Goal: Task Accomplishment & Management: Complete application form

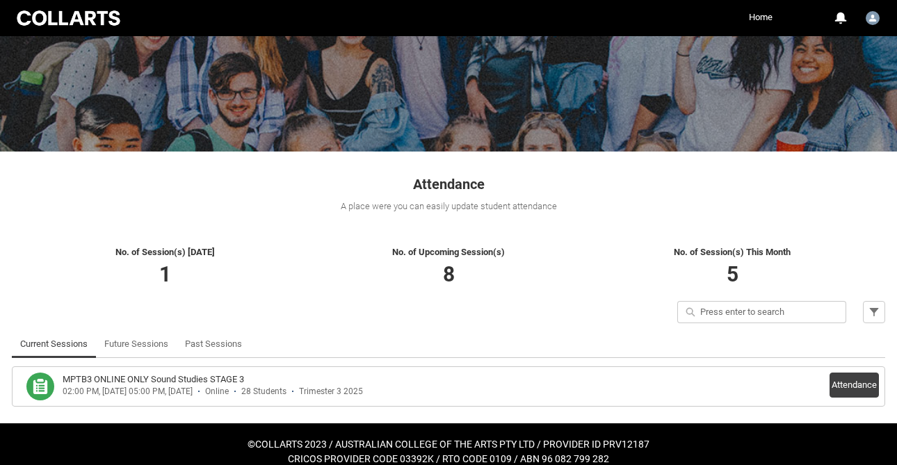
scroll to position [123, 0]
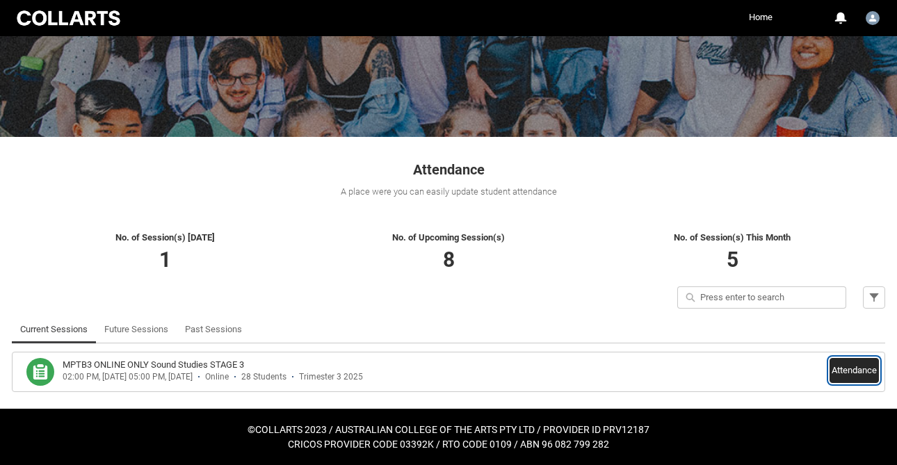
click at [858, 372] on button "Attendance" at bounding box center [853, 370] width 49 height 25
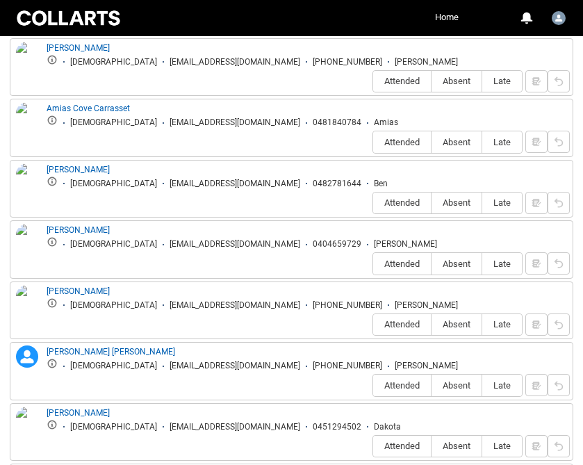
scroll to position [584, 0]
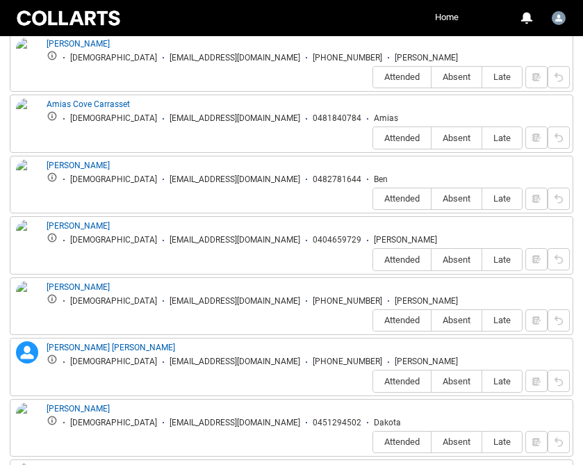
click at [460, 72] on span "Absent" at bounding box center [457, 77] width 50 height 10
click at [432, 76] on input "Absent" at bounding box center [431, 76] width 1 height 1
type lightning-radio-group "Absent"
radio input "true"
click at [457, 133] on span "Absent" at bounding box center [457, 138] width 50 height 10
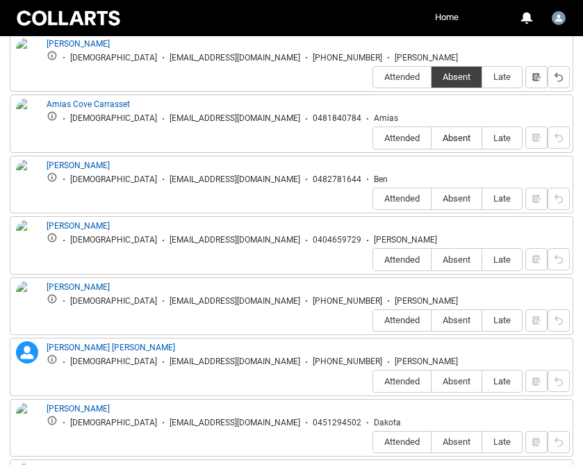
click at [432, 138] on input "Absent" at bounding box center [431, 138] width 1 height 1
type lightning-radio-group "Absent"
radio input "true"
click at [409, 193] on span "Attended" at bounding box center [402, 198] width 58 height 10
click at [373, 198] on input "Attended" at bounding box center [373, 198] width 1 height 1
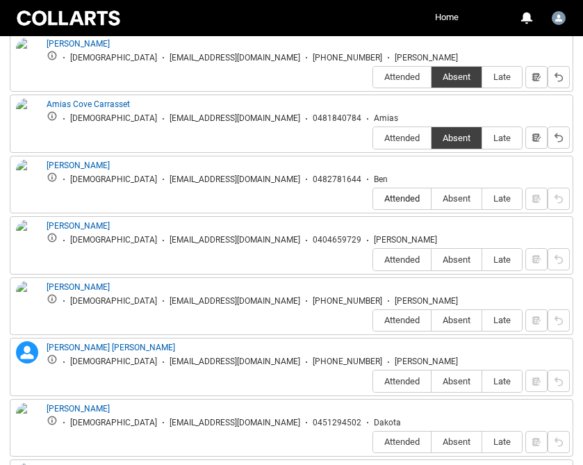
type lightning-radio-group "Attended"
radio input "true"
click at [405, 254] on span "Attended" at bounding box center [402, 259] width 58 height 10
click at [373, 259] on input "Attended" at bounding box center [373, 259] width 1 height 1
type lightning-radio-group "Attended"
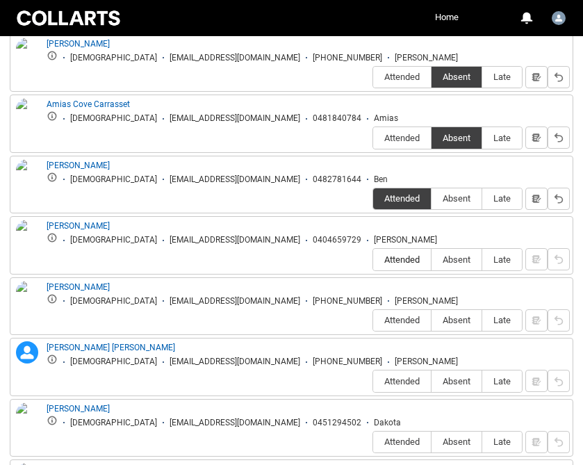
radio input "true"
click at [458, 315] on span "Absent" at bounding box center [457, 320] width 50 height 10
click at [432, 320] on input "Absent" at bounding box center [431, 320] width 1 height 1
type lightning-radio-group "Absent"
radio input "true"
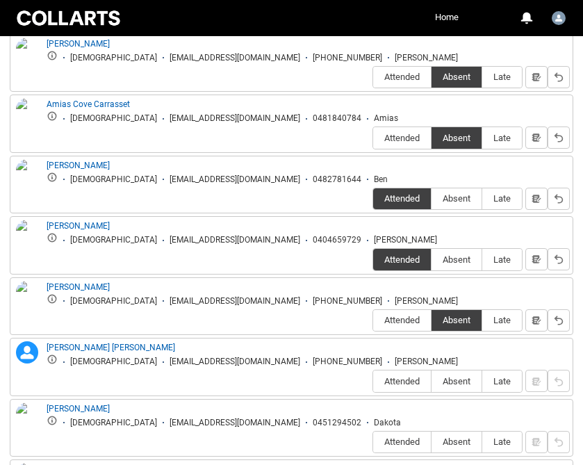
click at [402, 376] on span "Attended" at bounding box center [402, 381] width 58 height 10
click at [373, 381] on input "Attended" at bounding box center [373, 381] width 1 height 1
type lightning-radio-group "Attended"
radio input "true"
click at [464, 432] on label "Absent" at bounding box center [457, 443] width 50 height 22
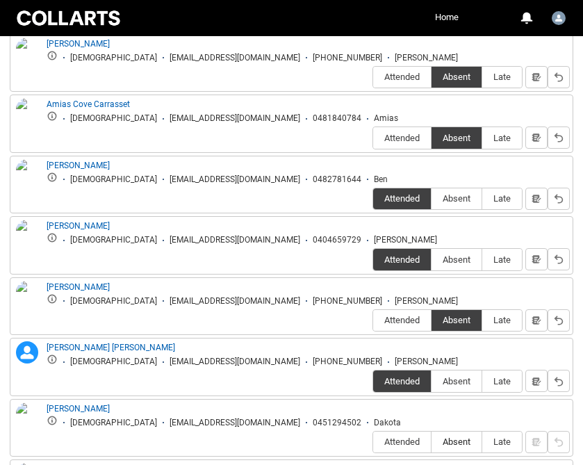
click at [432, 442] on input "Absent" at bounding box center [431, 442] width 1 height 1
type lightning-radio-group "Absent"
radio input "true"
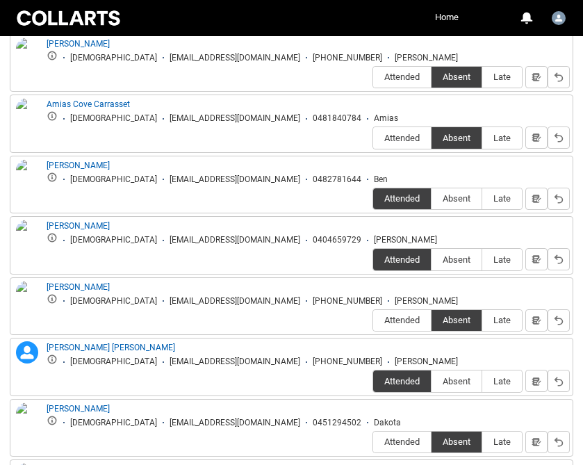
type lightning-radio-group "Absent"
radio input "true"
type lightning-radio-group "Absent"
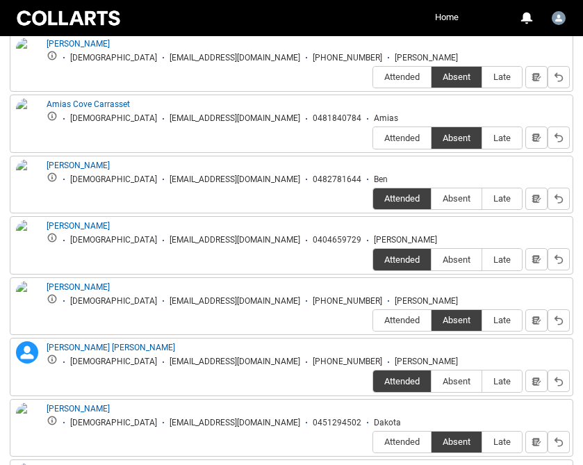
radio input "true"
type lightning-radio-group "Attended"
radio input "true"
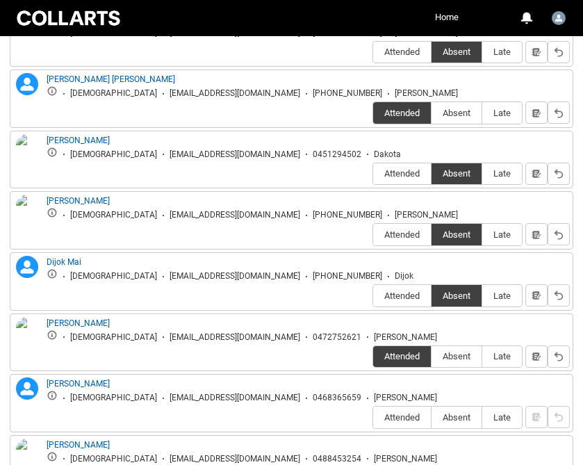
scroll to position [853, 0]
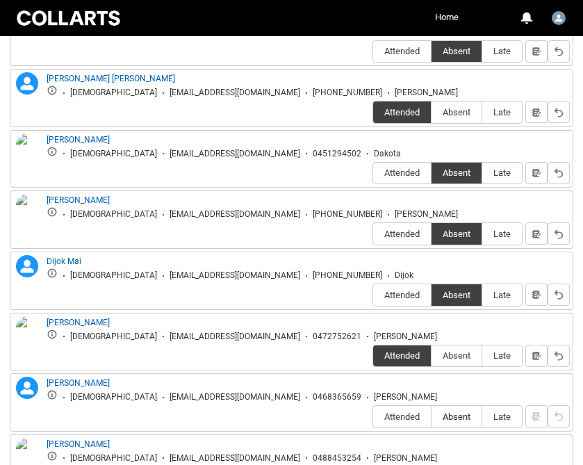
click at [464, 412] on span "Absent" at bounding box center [457, 417] width 50 height 10
click at [432, 416] on input "Absent" at bounding box center [431, 416] width 1 height 1
type lightning-radio-group "Absent"
radio input "true"
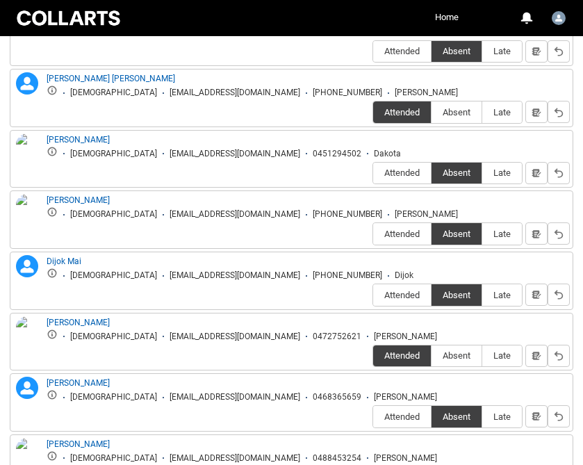
type lightning-radio-group "Attended"
radio input "true"
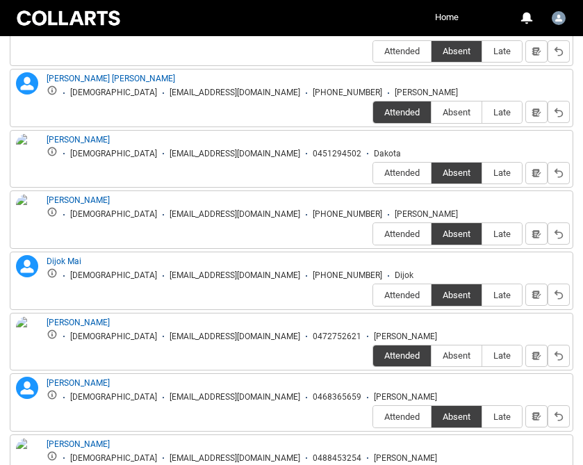
type lightning-radio-group "Absent"
radio input "true"
type lightning-radio-group "Attended"
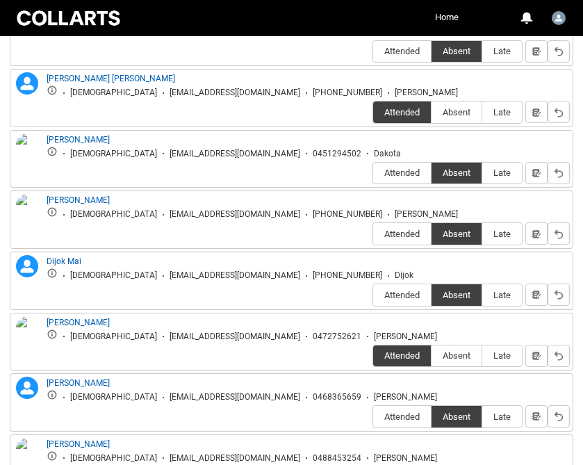
radio input "true"
type lightning-radio-group "Absent"
radio input "true"
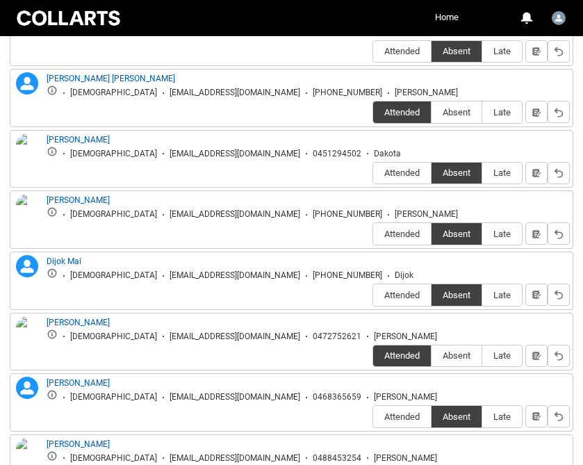
type lightning-radio-group "Absent"
radio input "true"
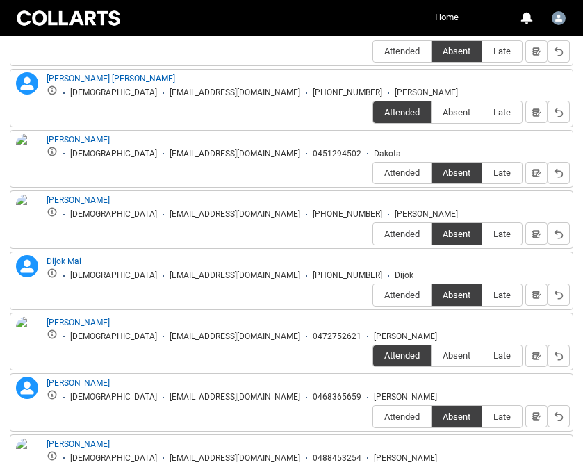
type lightning-radio-group "Attended"
radio input "true"
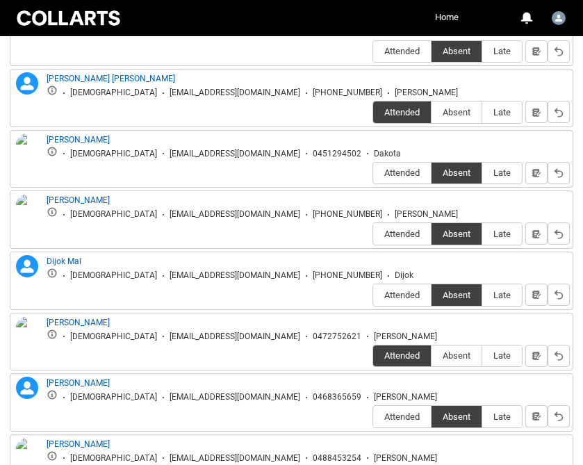
type lightning-radio-group "Absent"
radio input "true"
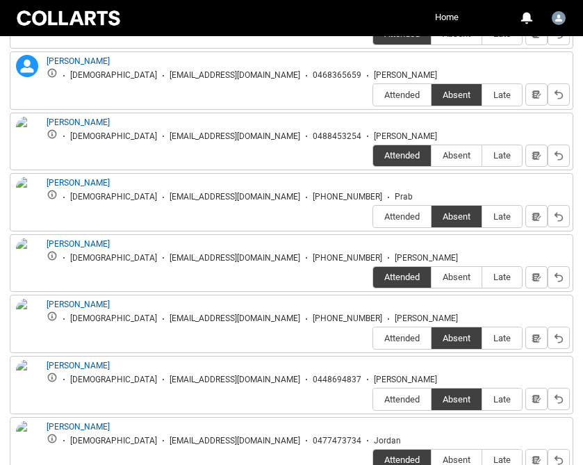
scroll to position [1177, 0]
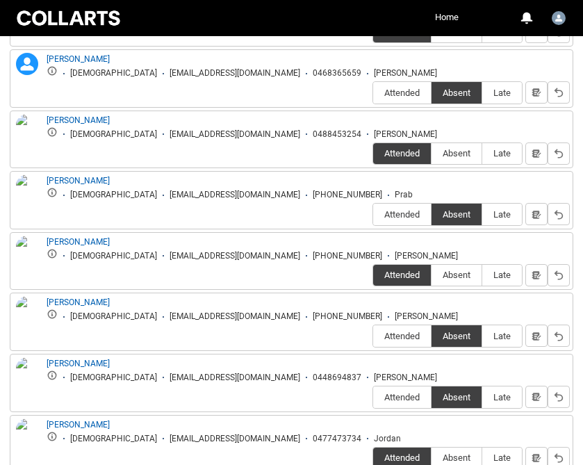
type lightning-radio-group "Absent"
radio input "true"
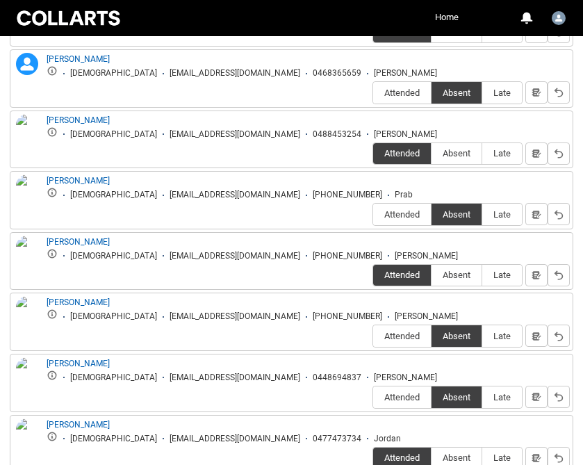
type lightning-radio-group "Attended"
radio input "true"
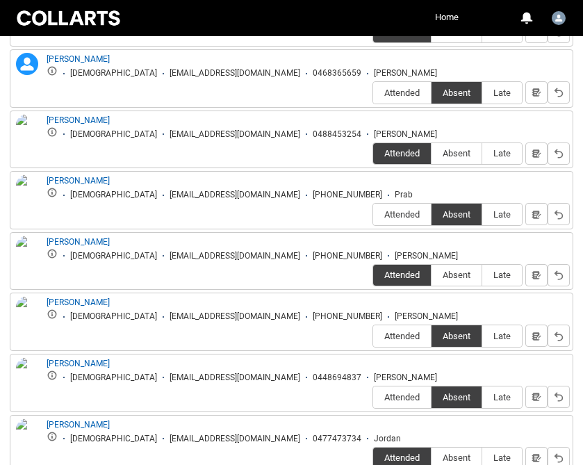
type lightning-radio-group "Absent"
radio input "true"
type lightning-radio-group "Absent"
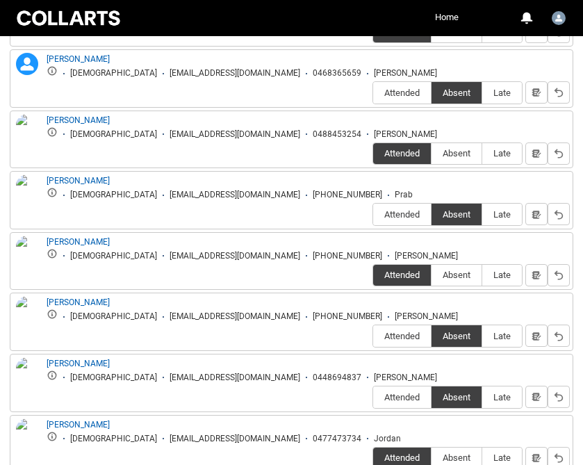
radio input "true"
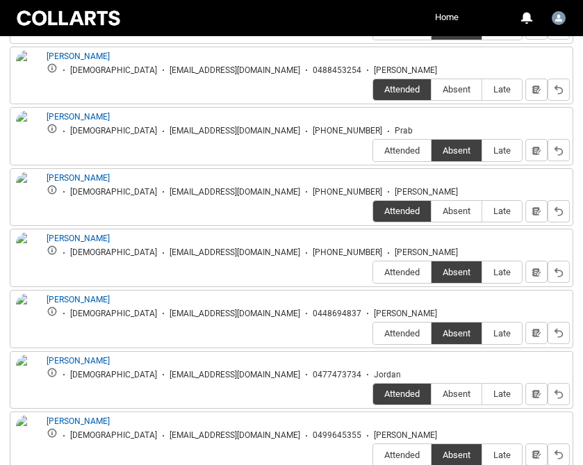
scroll to position [1253, 0]
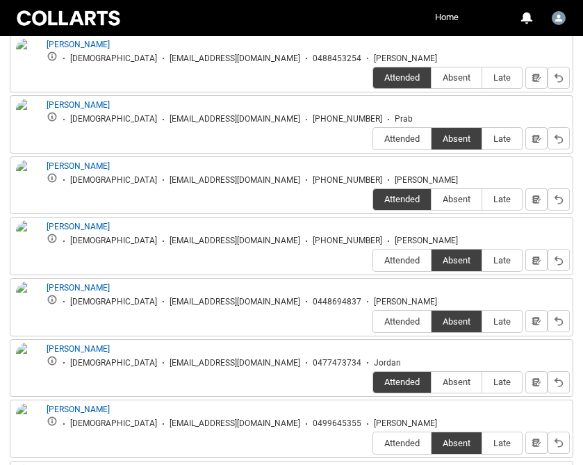
type lightning-radio-group "Absent"
radio input "true"
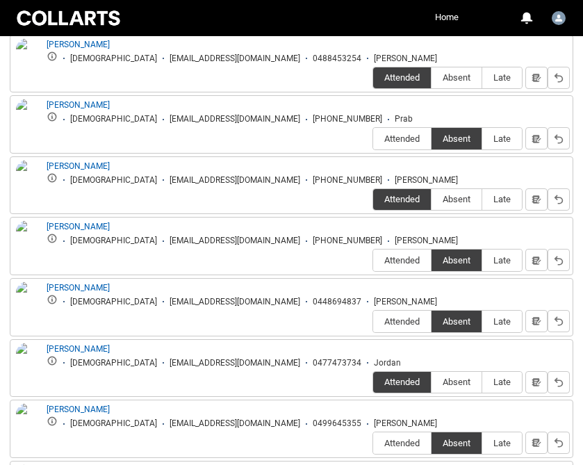
type lightning-radio-group "Absent"
radio input "true"
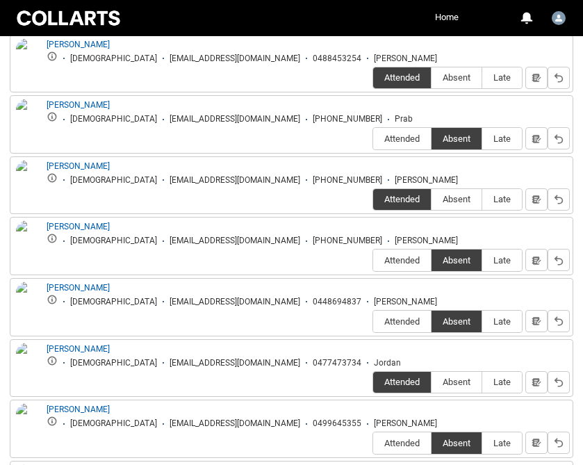
type lightning-radio-group "Absent"
radio input "true"
type lightning-radio-group "Absent"
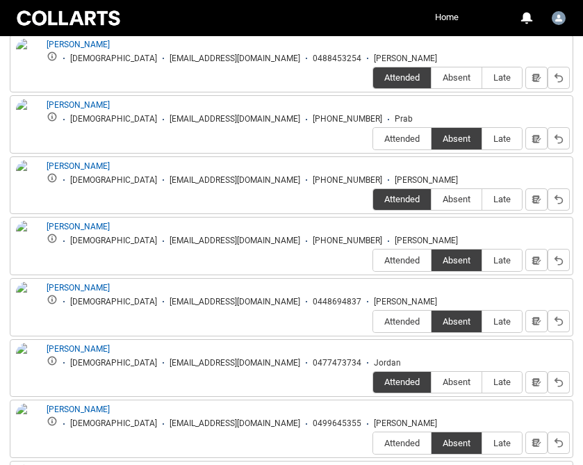
radio input "true"
type lightning-radio-group "Absent"
radio input "true"
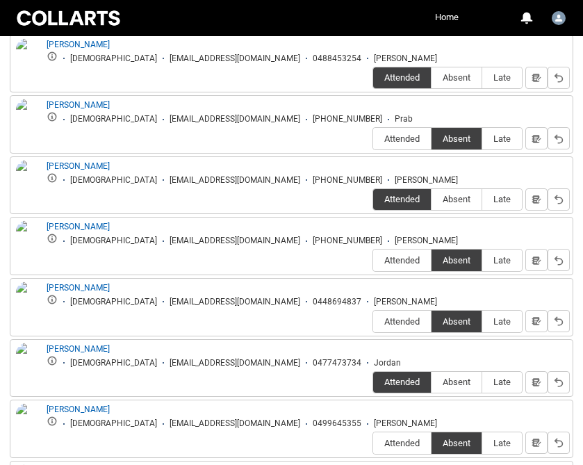
type lightning-radio-group "Absent"
radio input "true"
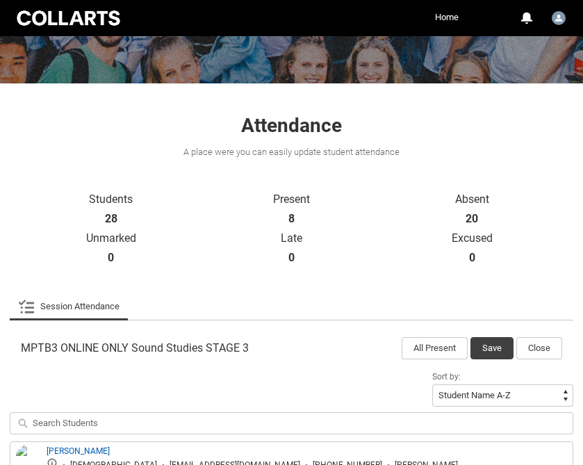
scroll to position [330, 0]
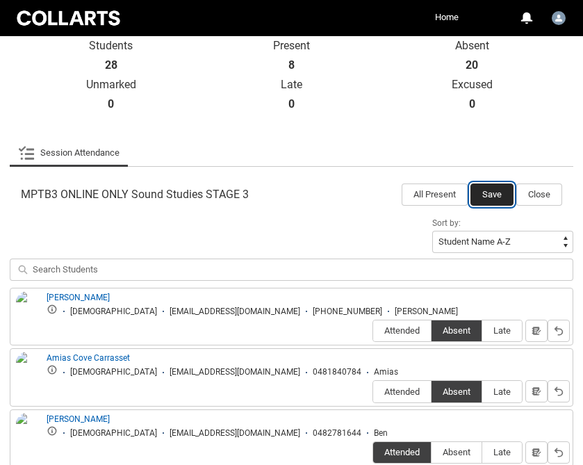
click at [494, 193] on button "Save" at bounding box center [492, 195] width 43 height 22
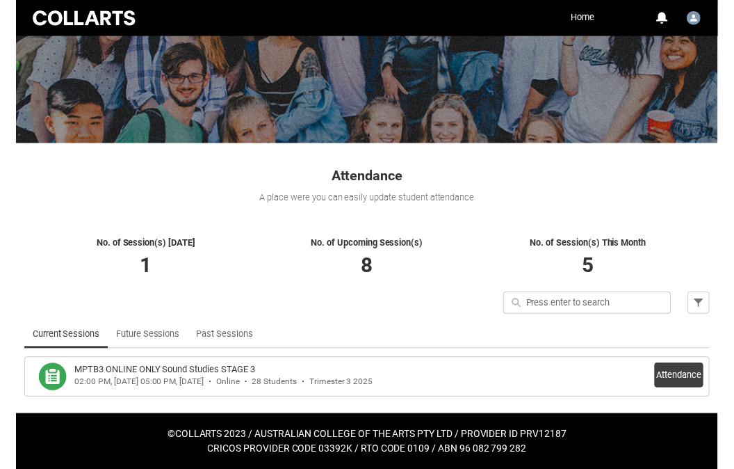
scroll to position [113, 0]
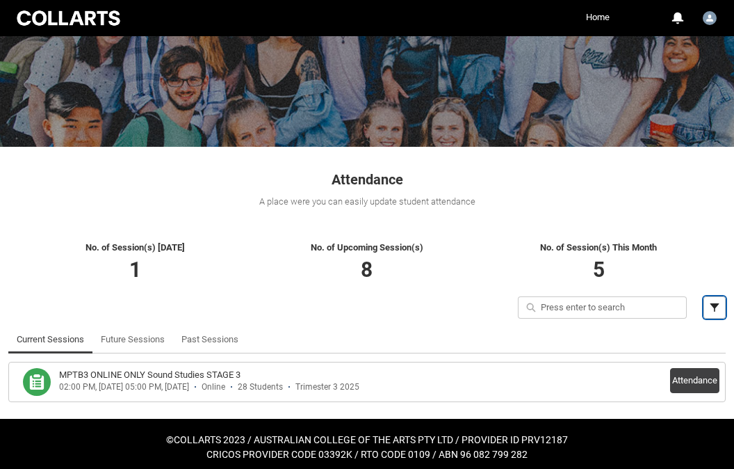
click at [715, 302] on lightning-primitive-icon "button" at bounding box center [715, 307] width 10 height 10
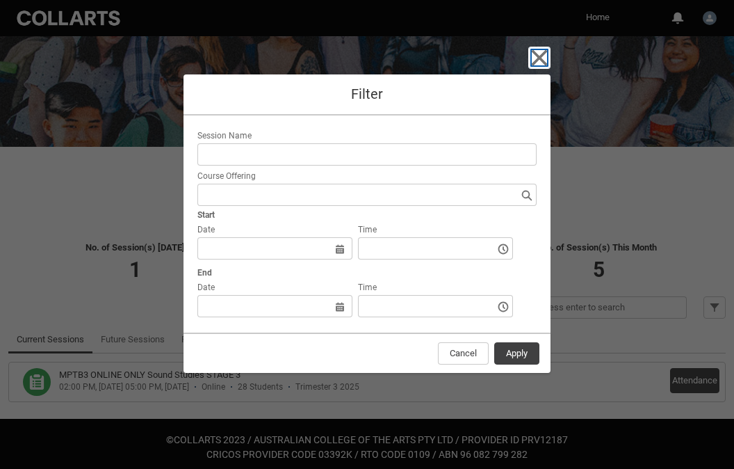
click at [541, 57] on icon "button" at bounding box center [540, 57] width 16 height 16
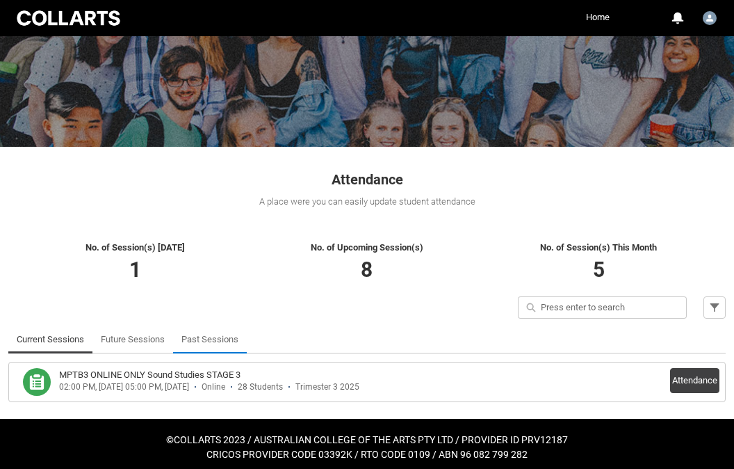
click at [204, 334] on link "Past Sessions" at bounding box center [209, 339] width 57 height 28
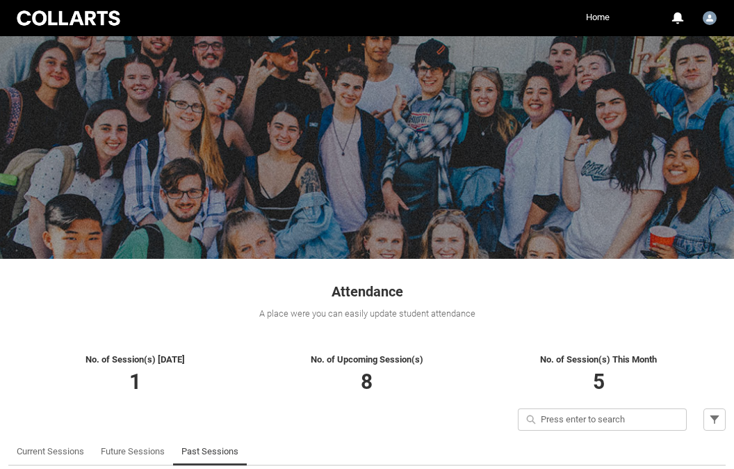
scroll to position [0, 0]
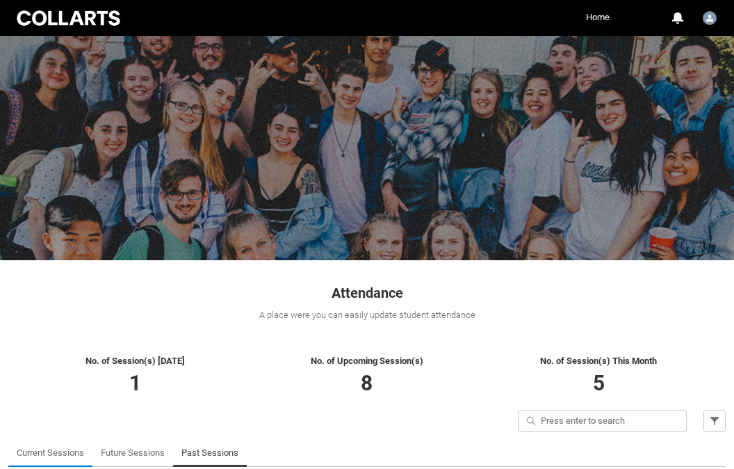
click at [58, 450] on link "Current Sessions" at bounding box center [50, 453] width 67 height 28
click at [713, 19] on img "User Profile Faculty.mhewes" at bounding box center [710, 18] width 14 height 14
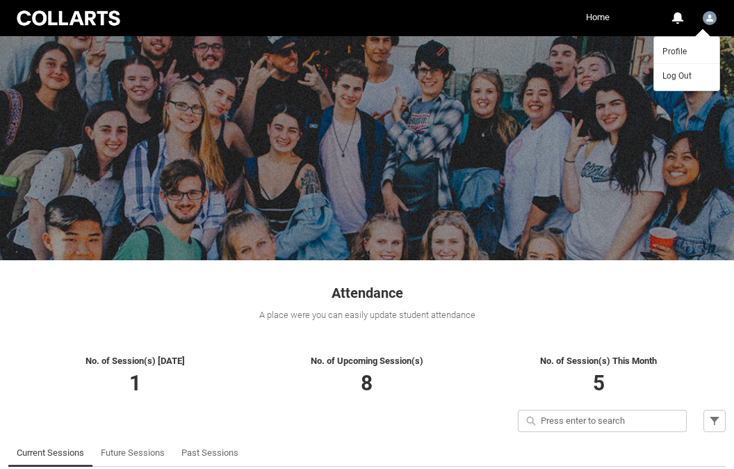
click at [598, 17] on link "Home" at bounding box center [598, 17] width 31 height 21
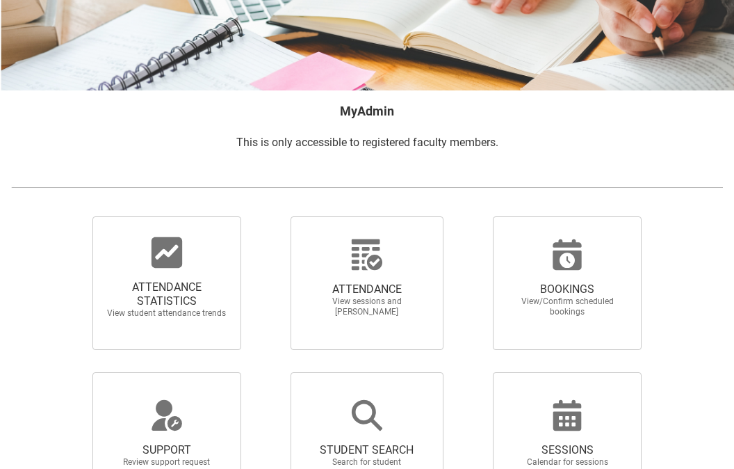
scroll to position [261, 0]
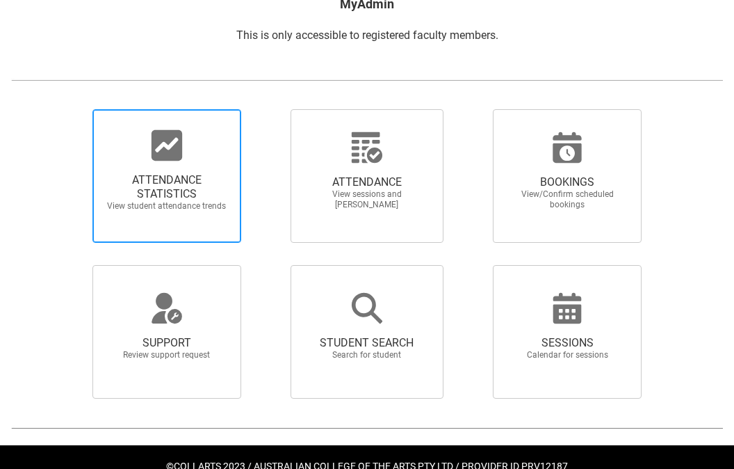
click at [166, 197] on span "ATTENDANCE STATISTICS" at bounding box center [167, 187] width 122 height 28
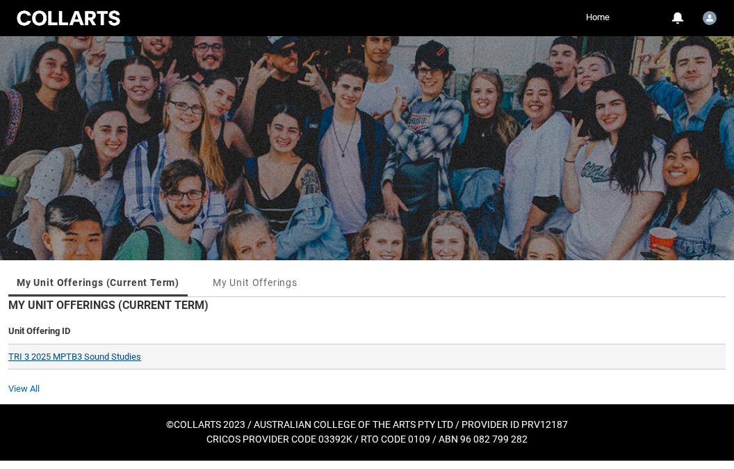
click at [112, 356] on link "TRI 3 2025 MPTB3 Sound Studies" at bounding box center [74, 356] width 133 height 10
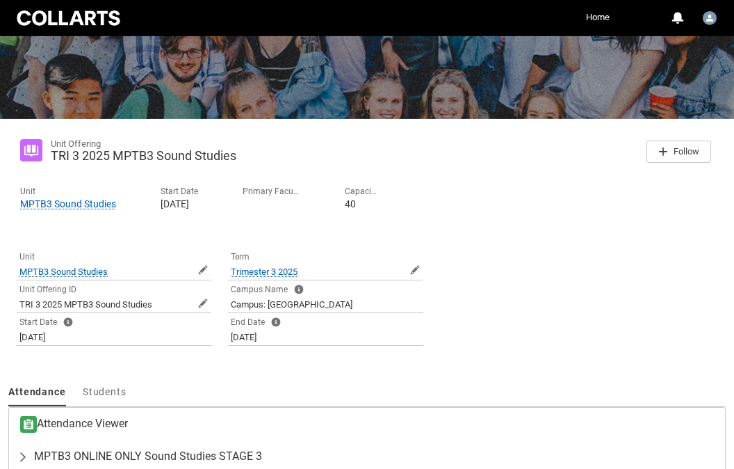
scroll to position [218, 0]
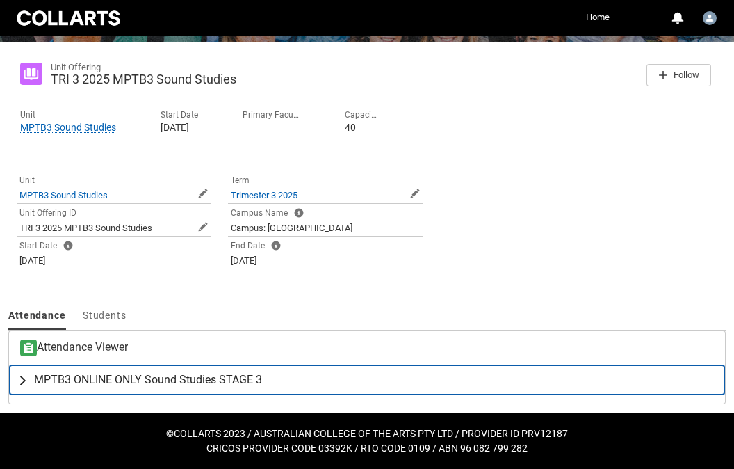
click at [122, 380] on span "MPTB3 ONLINE ONLY Sound Studies STAGE 3" at bounding box center [148, 380] width 228 height 14
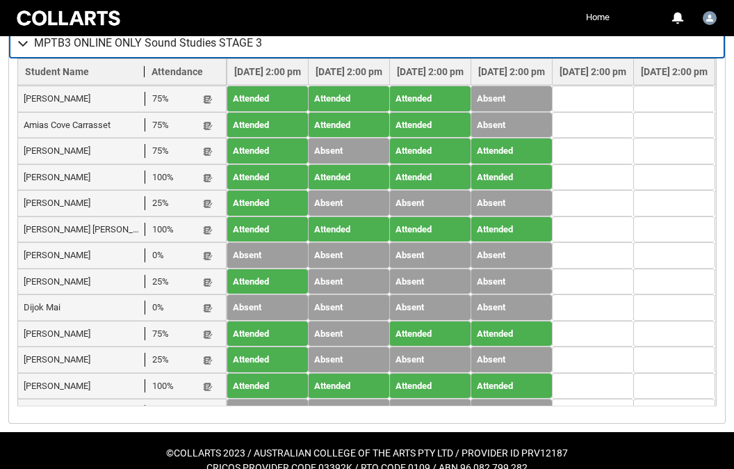
scroll to position [574, 0]
